Goal: Obtain resource: Obtain resource

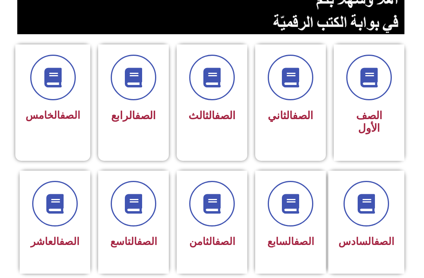
scroll to position [182, 0]
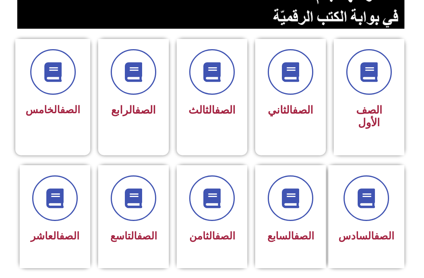
click at [295, 241] on link "الصف" at bounding box center [304, 236] width 20 height 12
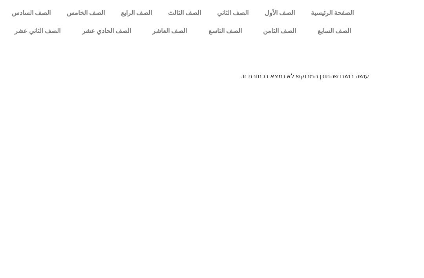
click at [348, 28] on link "الصف السابع" at bounding box center [334, 31] width 55 height 18
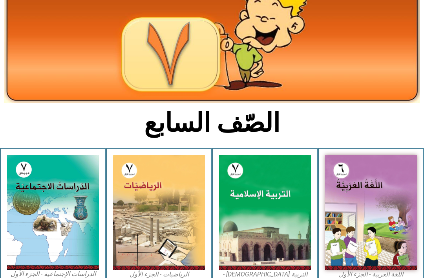
scroll to position [80, 0]
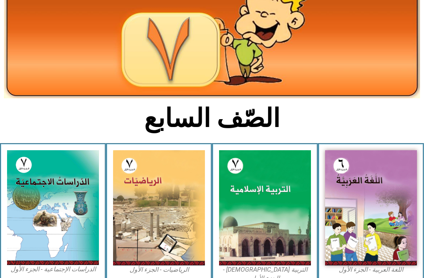
click at [286, 244] on img at bounding box center [265, 207] width 92 height 115
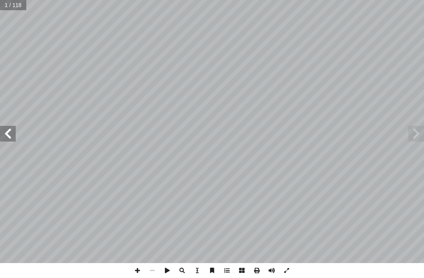
click at [417, 133] on span at bounding box center [417, 134] width 16 height 16
click at [2, 132] on span at bounding box center [8, 134] width 16 height 16
click at [7, 132] on span at bounding box center [8, 134] width 16 height 16
click at [9, 126] on span at bounding box center [8, 134] width 16 height 16
click at [419, 136] on span at bounding box center [417, 134] width 16 height 16
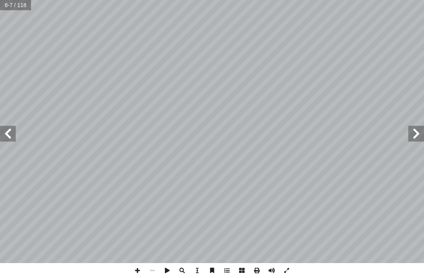
click at [417, 135] on span at bounding box center [417, 134] width 16 height 16
click at [412, 132] on span at bounding box center [417, 134] width 16 height 16
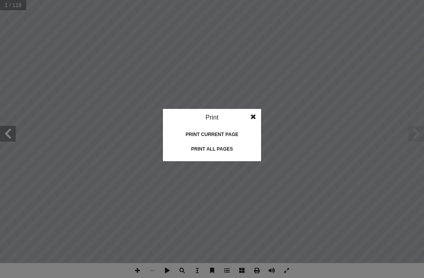
click at [240, 148] on div "Print all pages" at bounding box center [212, 149] width 79 height 13
